Goal: Find contact information: Find contact information

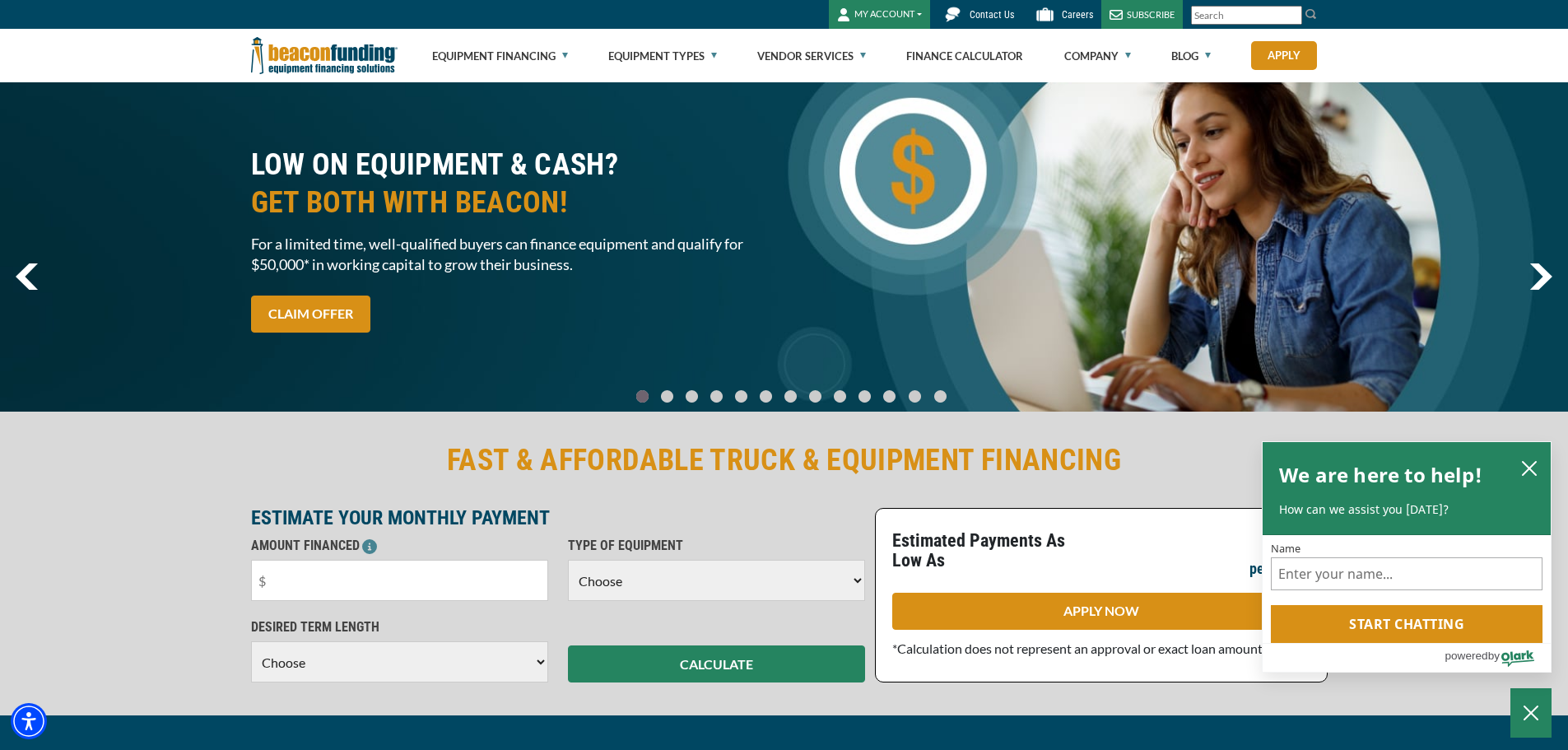
click at [986, 13] on span "Contact Us" at bounding box center [992, 14] width 44 height 11
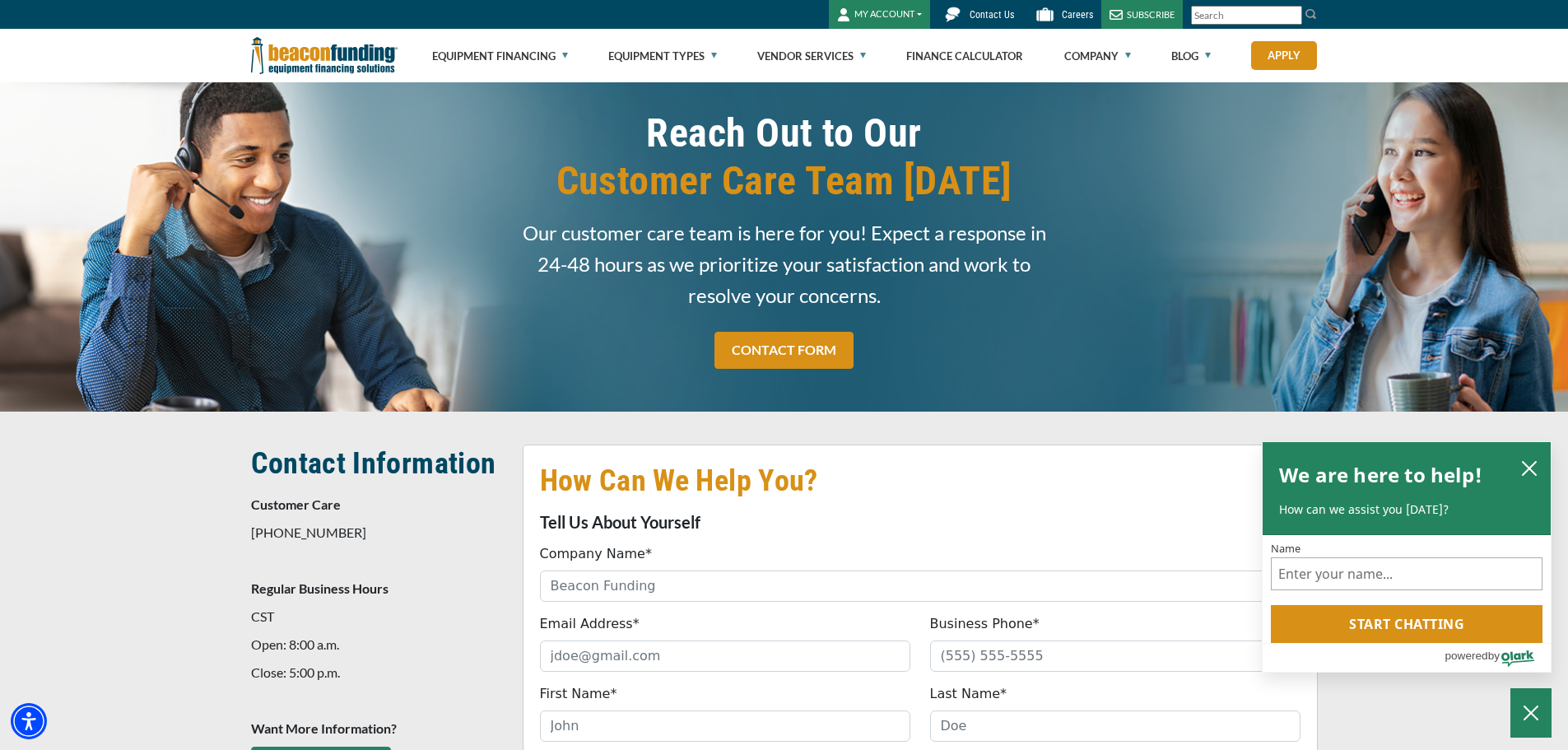
click at [319, 536] on p "[PHONE_NUMBER]" at bounding box center [377, 532] width 252 height 20
copy span "[PHONE_NUMBER]"
